Goal: Information Seeking & Learning: Learn about a topic

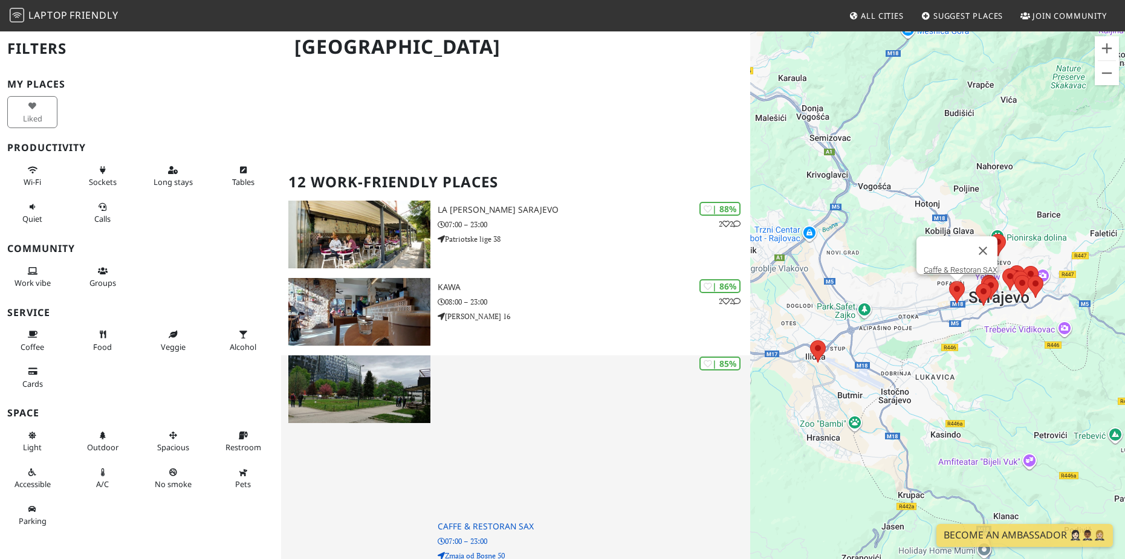
scroll to position [121, 0]
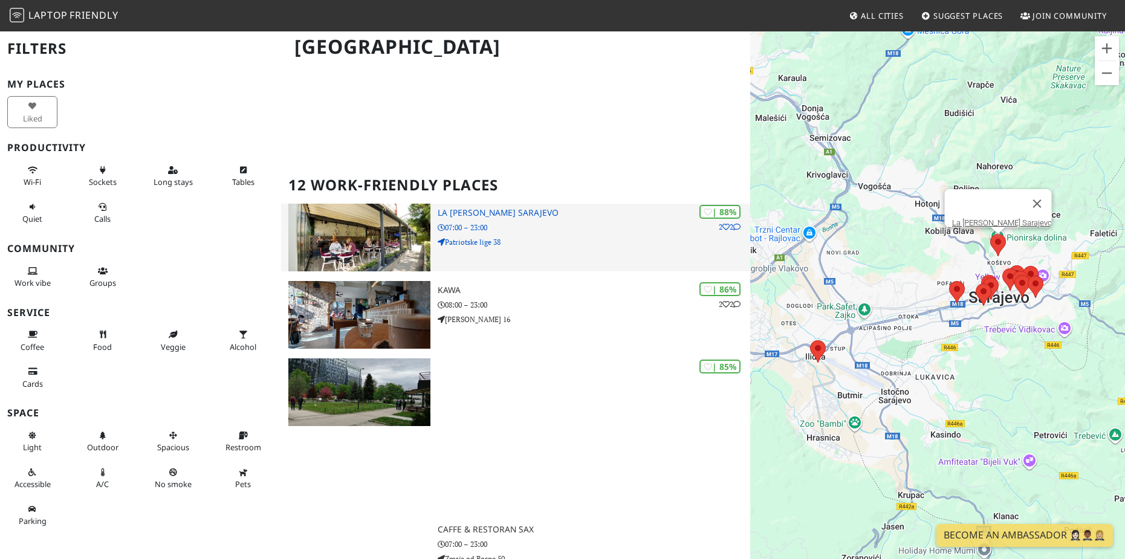
click at [733, 228] on icon at bounding box center [736, 227] width 7 height 7
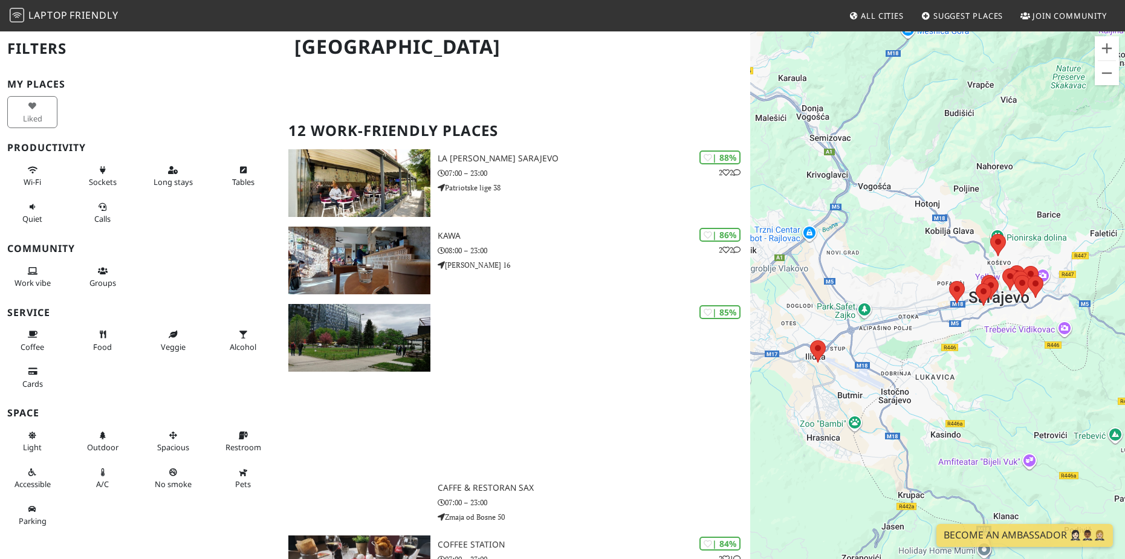
scroll to position [181, 0]
